Goal: Information Seeking & Learning: Learn about a topic

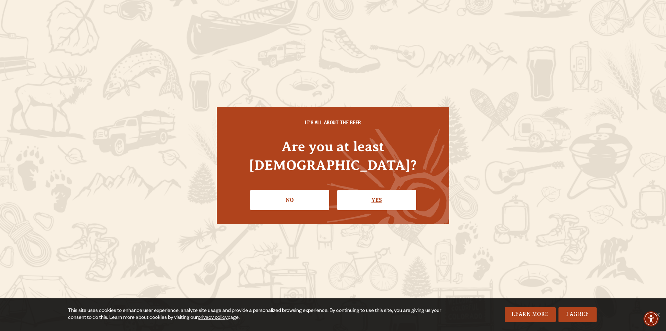
click at [373, 191] on link "Yes" at bounding box center [376, 200] width 79 height 20
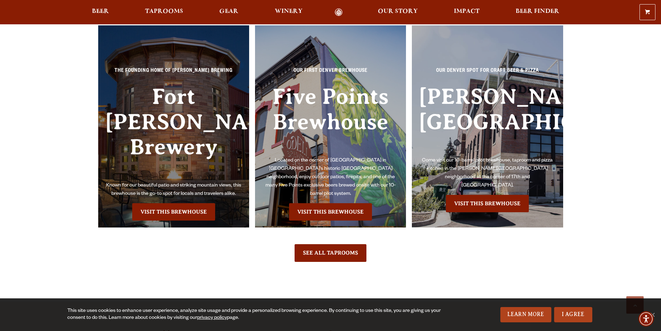
scroll to position [1630, 0]
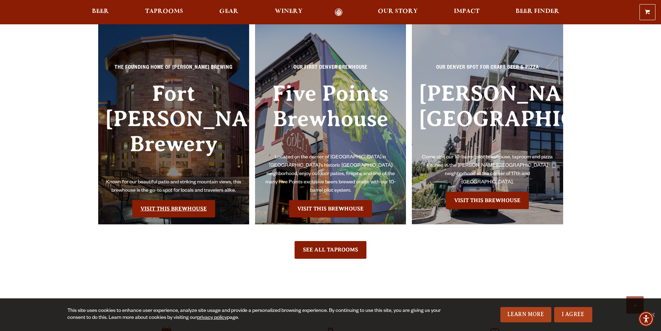
click at [163, 200] on link "Visit this Brewhouse" at bounding box center [173, 208] width 83 height 17
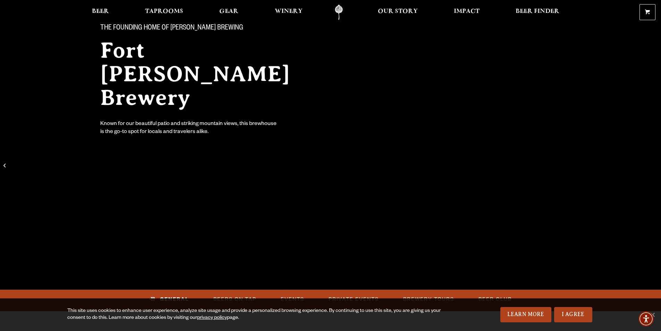
scroll to position [173, 0]
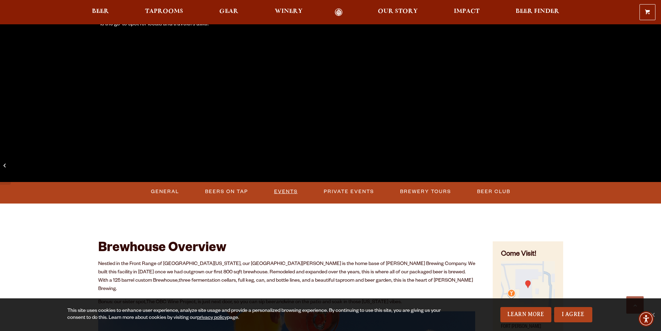
click at [284, 189] on link "Events" at bounding box center [285, 191] width 29 height 16
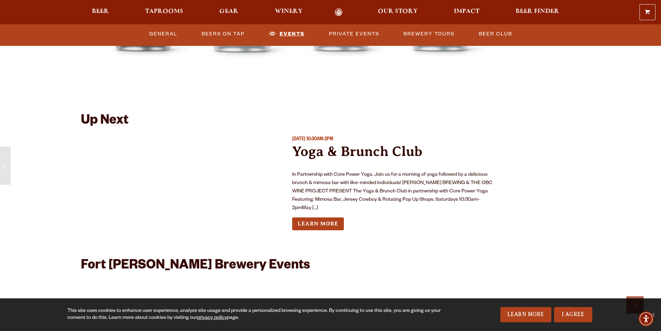
scroll to position [2559, 0]
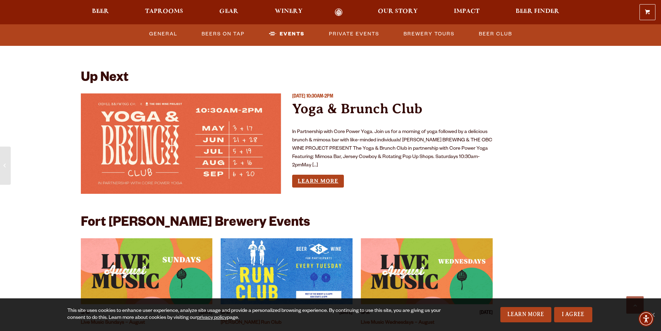
click at [322, 174] on link "Learn More" at bounding box center [318, 180] width 52 height 13
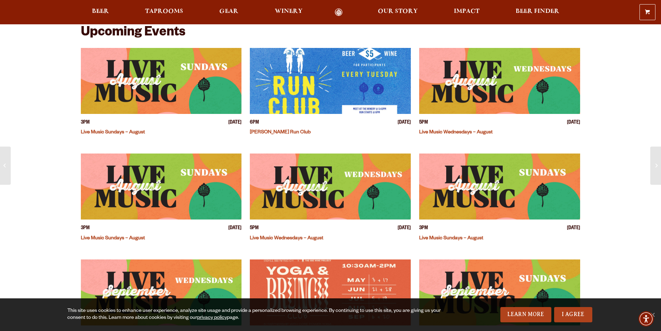
scroll to position [173, 0]
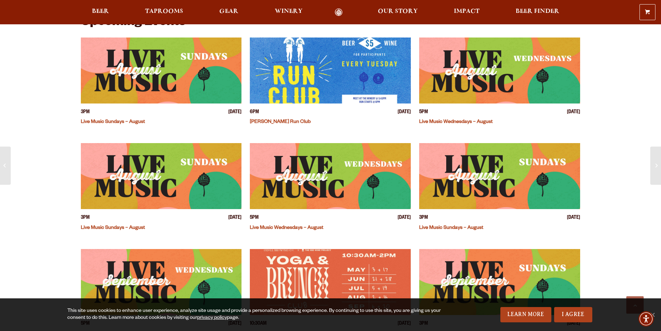
click at [119, 119] on link "Live Music Sundays – August" at bounding box center [113, 122] width 64 height 6
